Goal: Task Accomplishment & Management: Manage account settings

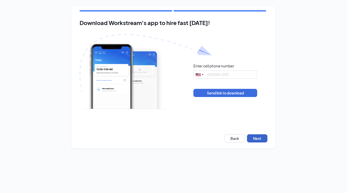
click at [257, 137] on button "Next" at bounding box center [257, 138] width 20 height 8
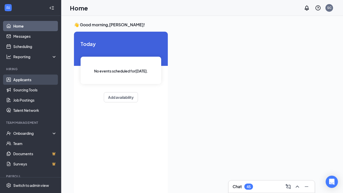
click at [23, 78] on link "Applicants" at bounding box center [35, 79] width 44 height 10
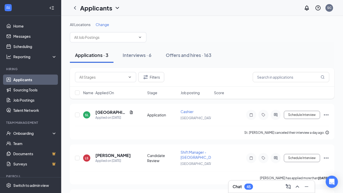
click at [102, 25] on span "Change" at bounding box center [103, 24] width 14 height 5
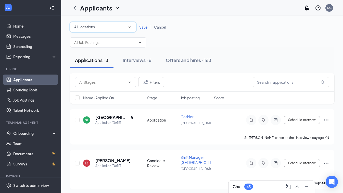
click at [101, 28] on div "All Locations" at bounding box center [103, 27] width 58 height 6
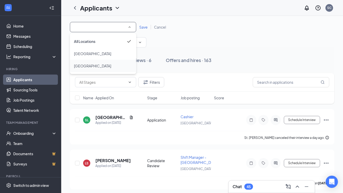
click at [83, 65] on span "[GEOGRAPHIC_DATA]" at bounding box center [92, 66] width 37 height 5
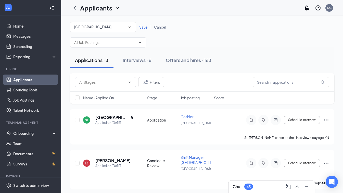
click at [144, 28] on span "Save" at bounding box center [143, 27] width 8 height 5
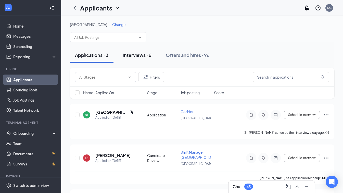
click at [140, 58] on div "Interviews · 6" at bounding box center [137, 55] width 29 height 6
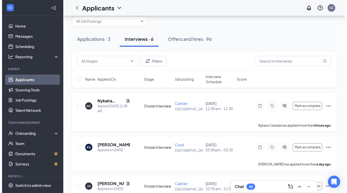
scroll to position [26, 0]
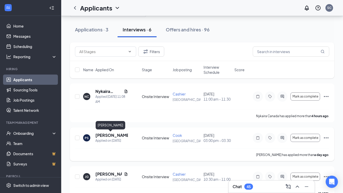
click at [109, 137] on h5 "[PERSON_NAME]" at bounding box center [111, 135] width 33 height 6
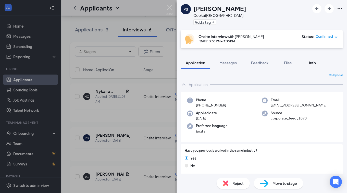
click at [314, 65] on div "Info" at bounding box center [312, 62] width 10 height 5
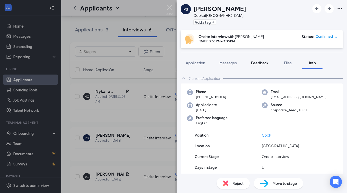
click at [255, 64] on span "Feedback" at bounding box center [259, 62] width 17 height 5
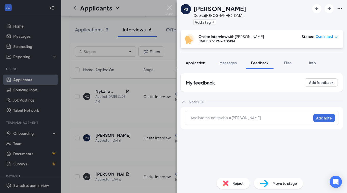
click at [205, 62] on span "Application" at bounding box center [195, 62] width 19 height 5
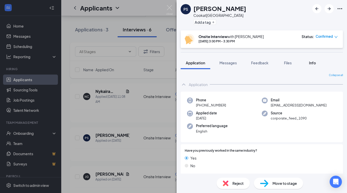
click at [312, 63] on span "Info" at bounding box center [312, 62] width 7 height 5
